Goal: Information Seeking & Learning: Learn about a topic

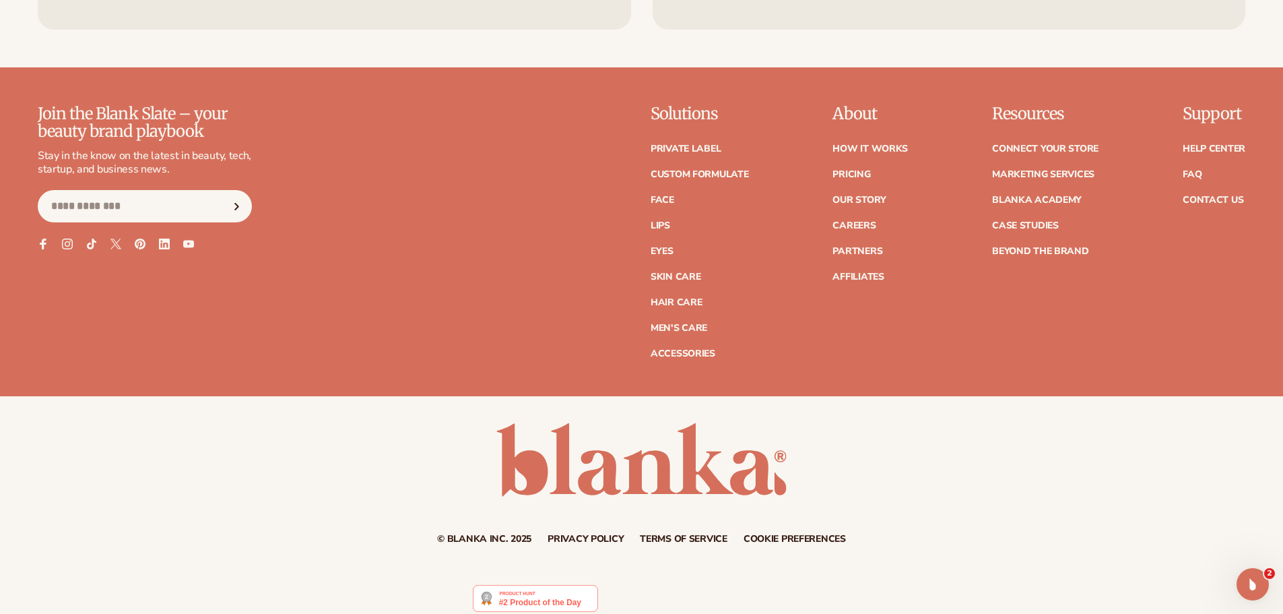
scroll to position [6411, 0]
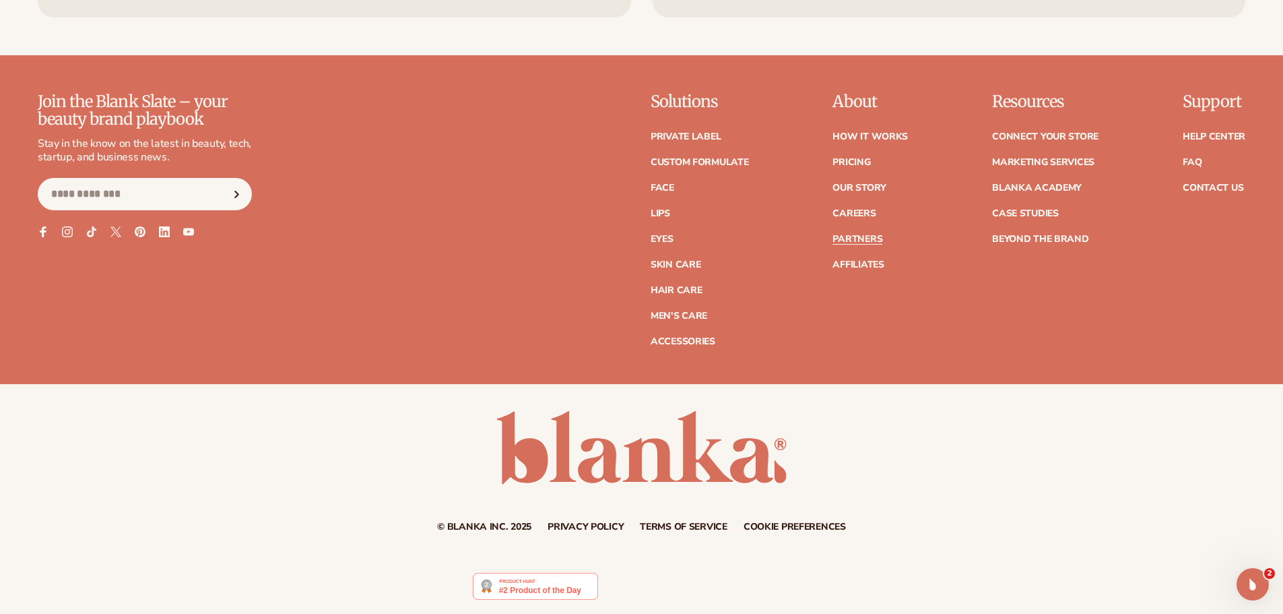
click at [859, 243] on link "Partners" at bounding box center [857, 238] width 50 height 9
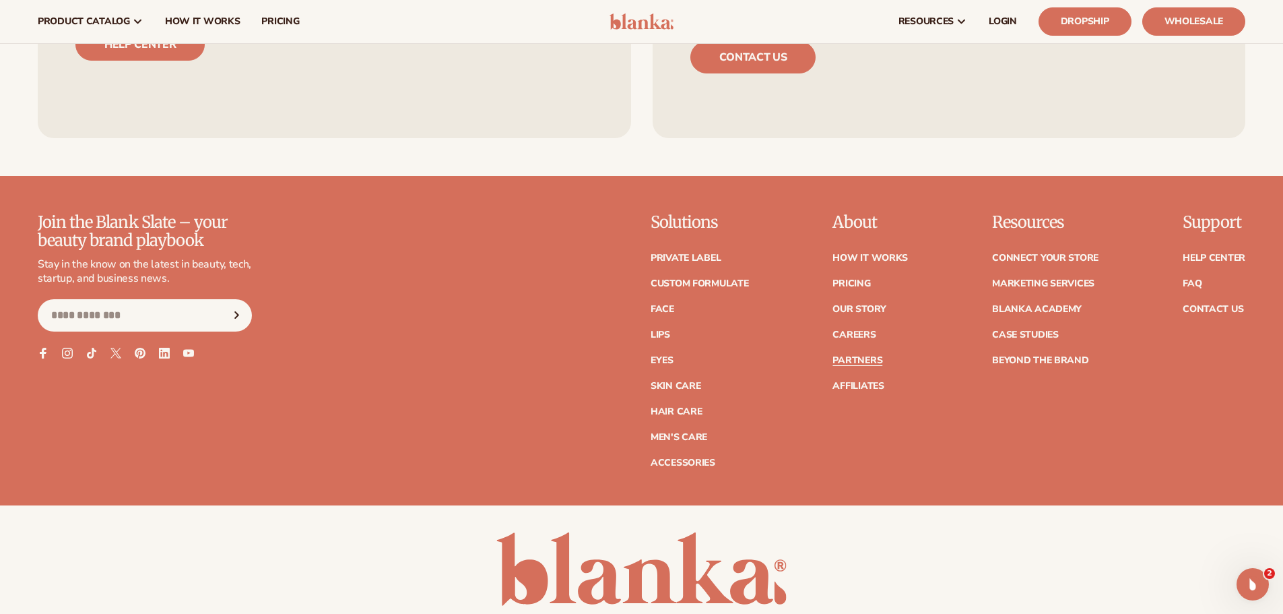
scroll to position [2380, 0]
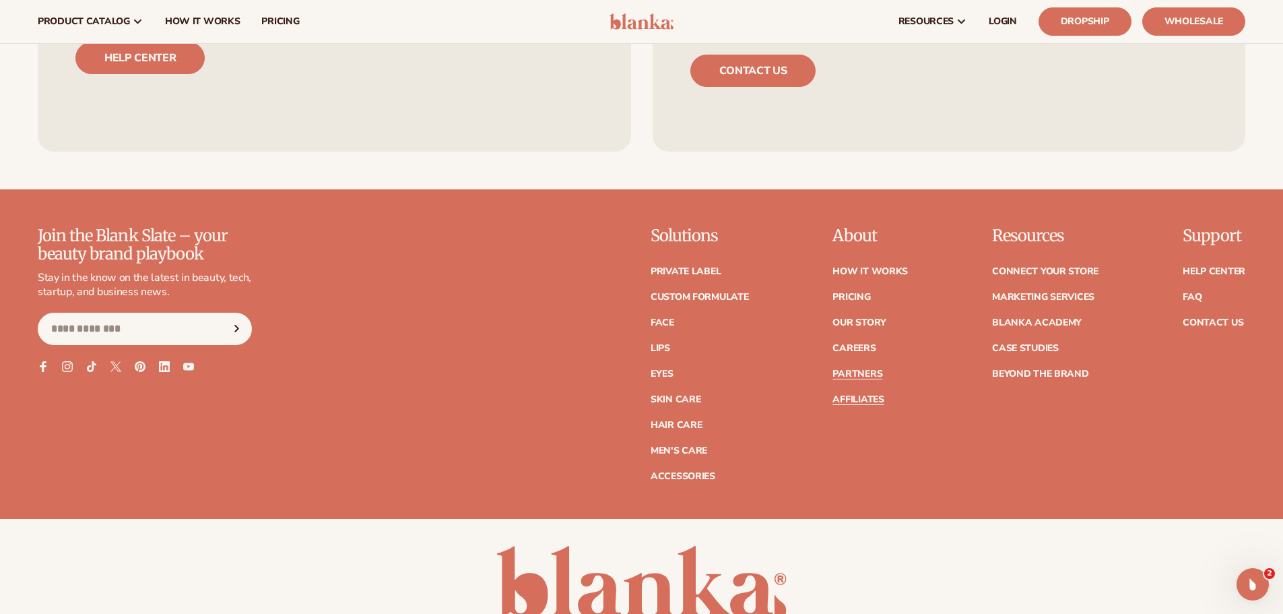
click at [845, 399] on link "Affiliates" at bounding box center [857, 399] width 51 height 9
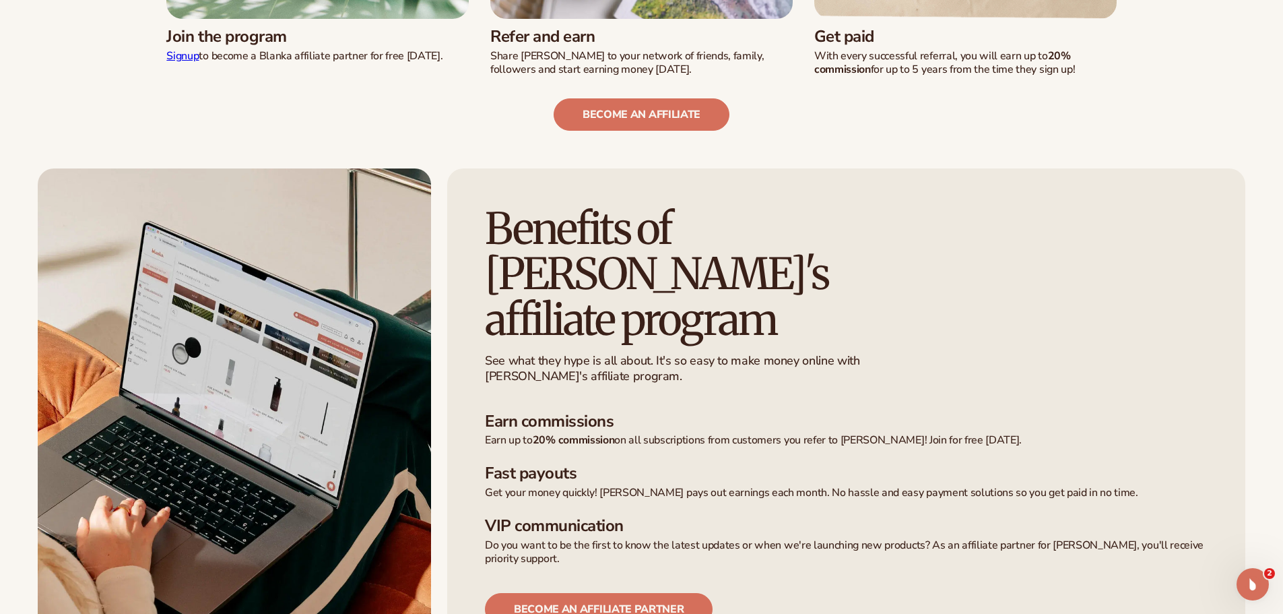
click at [926, 463] on h3 "Fast payouts" at bounding box center [846, 473] width 723 height 20
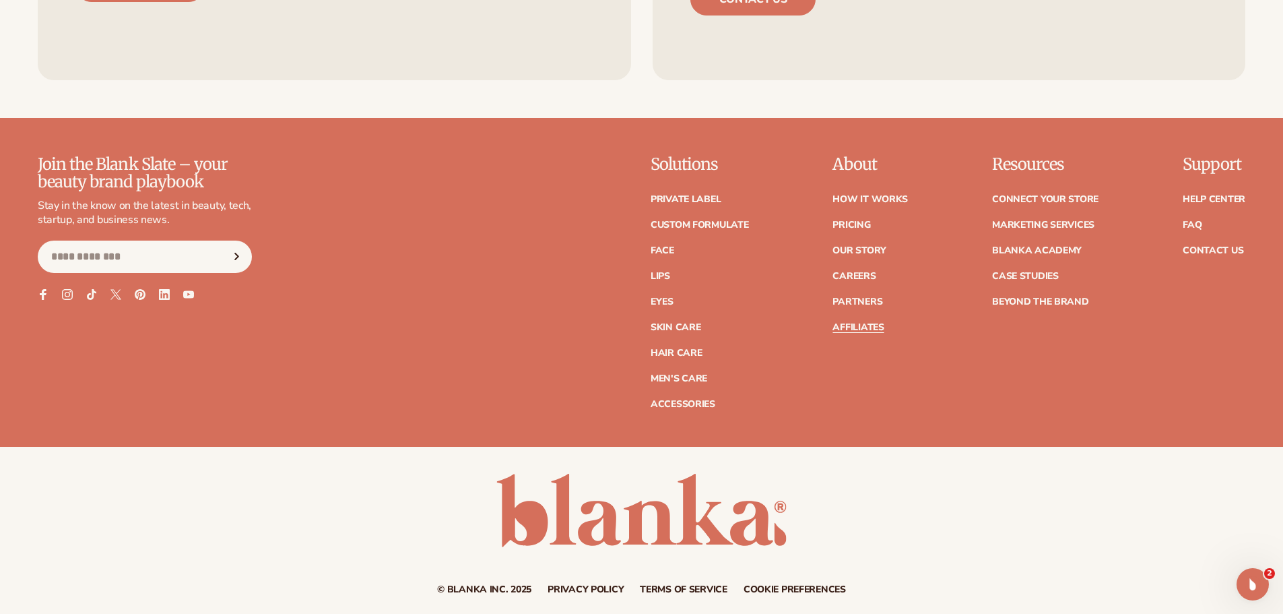
scroll to position [3964, 0]
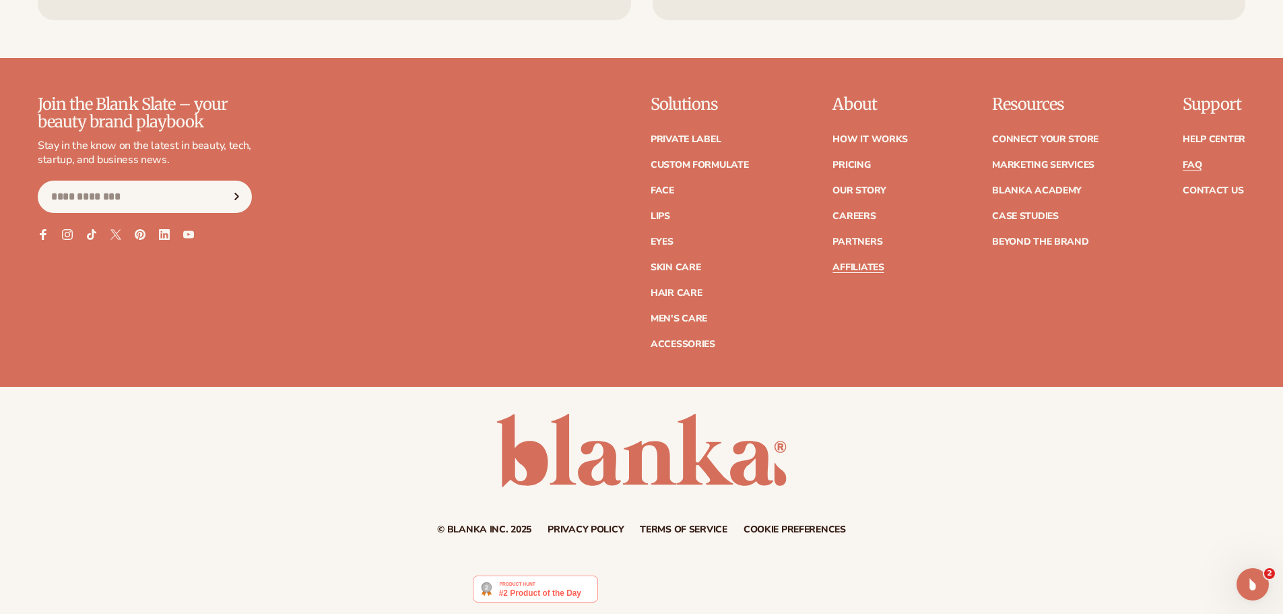
click at [1197, 161] on link "FAQ" at bounding box center [1192, 164] width 19 height 9
